Goal: Information Seeking & Learning: Learn about a topic

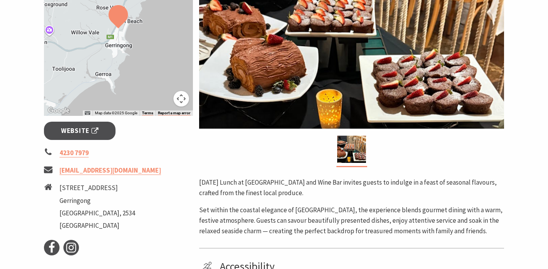
scroll to position [216, 0]
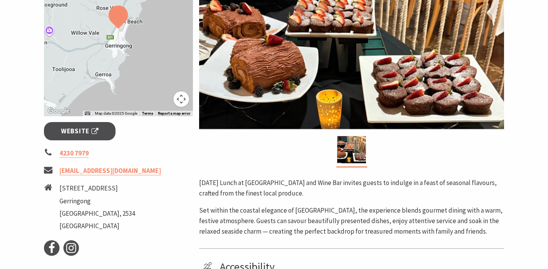
click at [142, 56] on div at bounding box center [118, 28] width 149 height 175
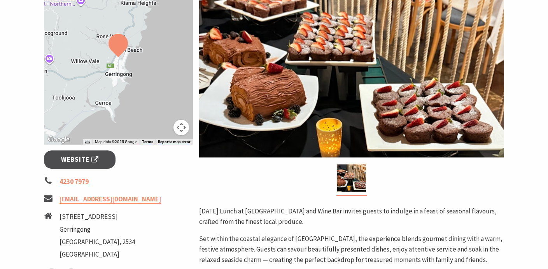
scroll to position [174, 0]
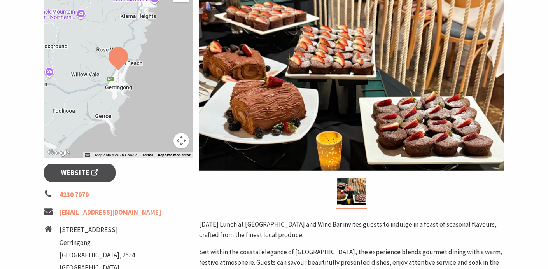
click at [142, 144] on div at bounding box center [118, 70] width 149 height 175
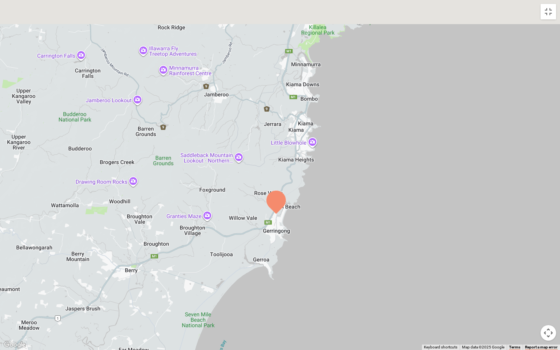
drag, startPoint x: 306, startPoint y: 131, endPoint x: 301, endPoint y: 179, distance: 47.3
click at [301, 179] on div at bounding box center [280, 175] width 560 height 350
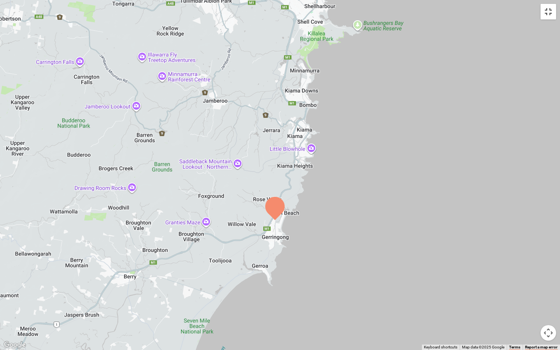
click at [548, 10] on button "Toggle fullscreen view" at bounding box center [549, 12] width 16 height 16
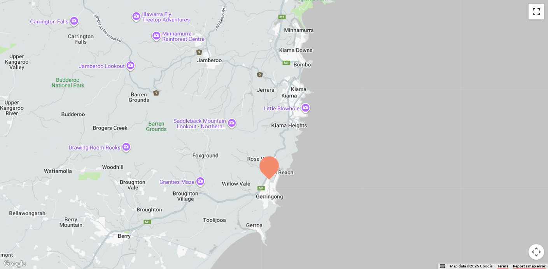
scroll to position [44, 0]
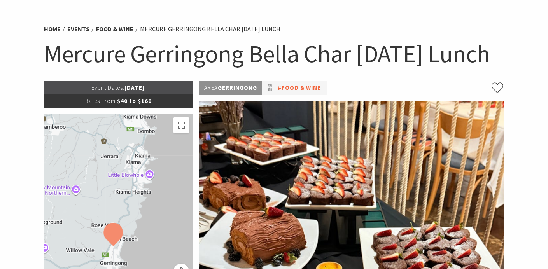
click at [315, 93] on link "#Food & Wine" at bounding box center [299, 88] width 43 height 10
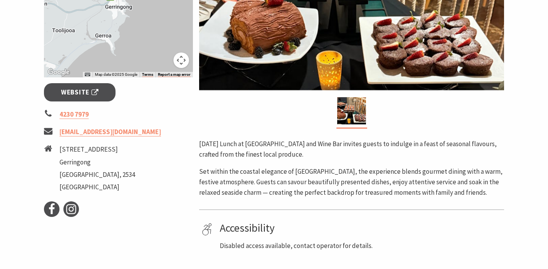
scroll to position [256, 0]
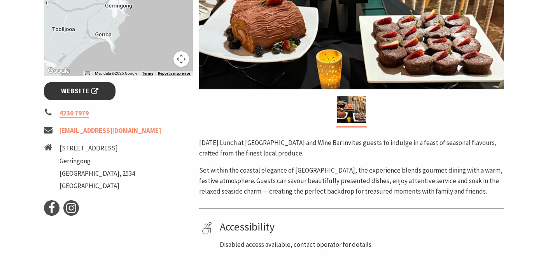
click at [91, 96] on span "Website" at bounding box center [79, 91] width 37 height 11
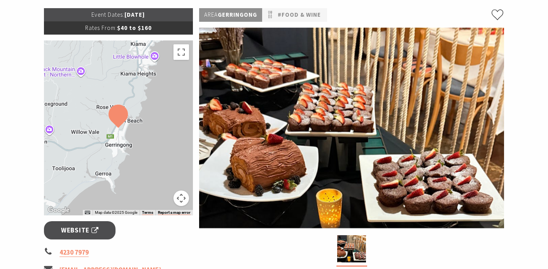
scroll to position [35, 0]
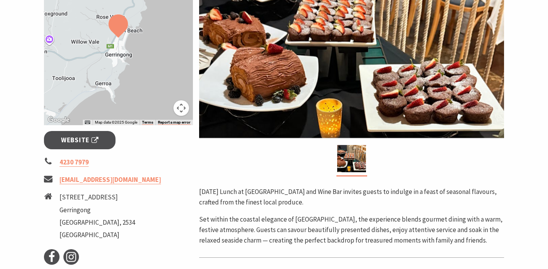
scroll to position [177, 0]
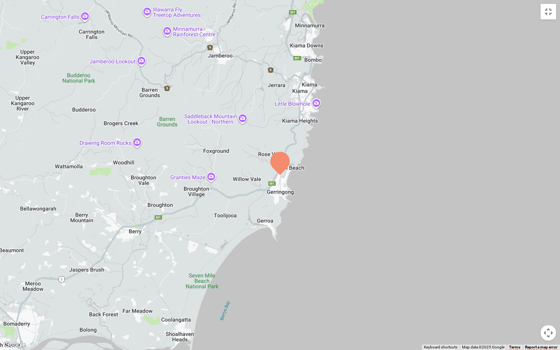
click at [484, 220] on div at bounding box center [280, 175] width 560 height 350
click at [546, 269] on button "Map camera controls" at bounding box center [549, 333] width 16 height 16
click at [527, 269] on button "Zoom in" at bounding box center [529, 294] width 16 height 16
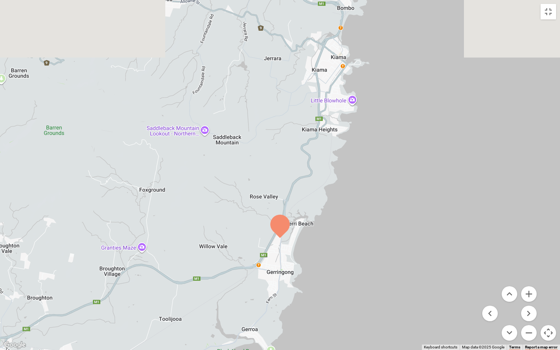
drag, startPoint x: 450, startPoint y: 212, endPoint x: 450, endPoint y: 276, distance: 64.6
click at [450, 269] on div at bounding box center [280, 175] width 560 height 350
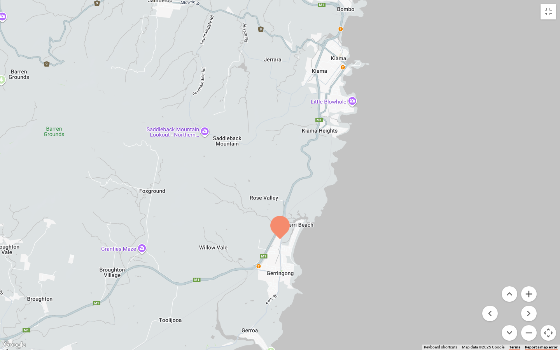
click at [533, 269] on button "Zoom in" at bounding box center [529, 294] width 16 height 16
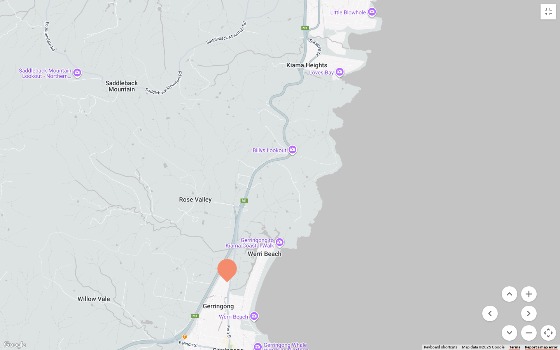
drag, startPoint x: 442, startPoint y: 235, endPoint x: 386, endPoint y: 214, distance: 59.8
click at [386, 214] on div at bounding box center [280, 175] width 560 height 350
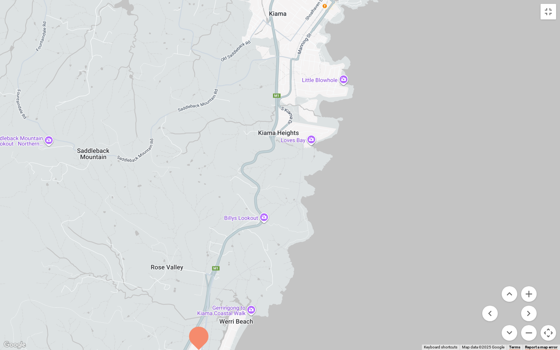
drag, startPoint x: 372, startPoint y: 193, endPoint x: 342, endPoint y: 261, distance: 74.9
click at [342, 261] on div at bounding box center [280, 175] width 560 height 350
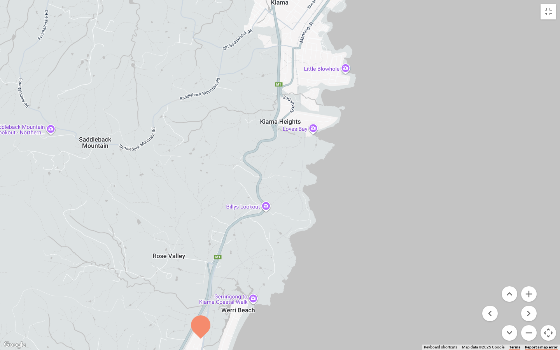
drag, startPoint x: 344, startPoint y: 184, endPoint x: 344, endPoint y: 171, distance: 13.2
click at [345, 170] on div at bounding box center [280, 175] width 560 height 350
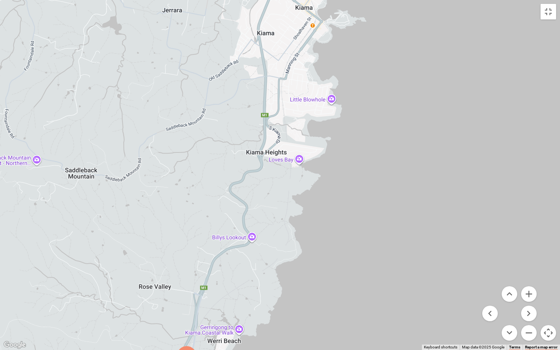
drag, startPoint x: 327, startPoint y: 193, endPoint x: 311, endPoint y: 244, distance: 52.7
click at [311, 244] on div at bounding box center [280, 175] width 560 height 350
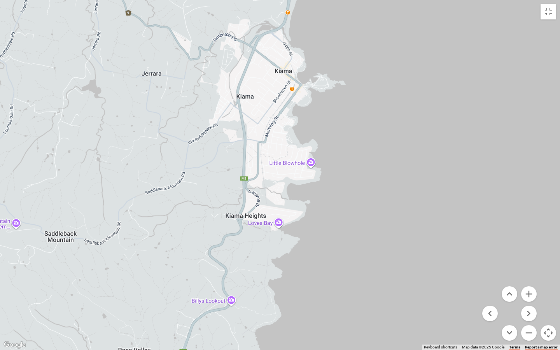
drag, startPoint x: 316, startPoint y: 144, endPoint x: 298, endPoint y: 189, distance: 48.5
click at [298, 189] on div at bounding box center [280, 175] width 560 height 350
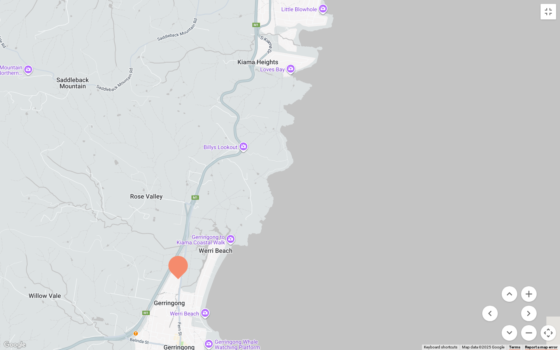
drag, startPoint x: 294, startPoint y: 223, endPoint x: 307, endPoint y: 68, distance: 155.3
click at [307, 68] on div at bounding box center [280, 175] width 560 height 350
click at [528, 269] on button "Zoom out" at bounding box center [529, 333] width 16 height 16
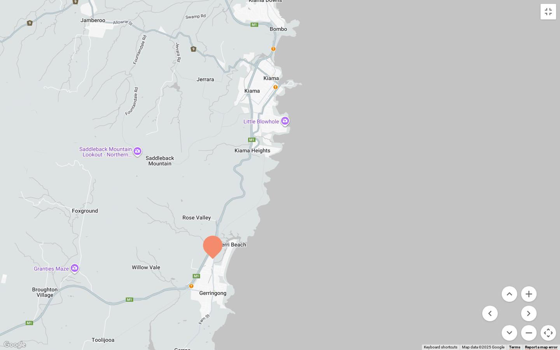
drag, startPoint x: 447, startPoint y: 209, endPoint x: 429, endPoint y: 242, distance: 38.3
click at [429, 242] on div at bounding box center [280, 175] width 560 height 350
click at [543, 8] on button "Toggle fullscreen view" at bounding box center [549, 12] width 16 height 16
